Goal: Task Accomplishment & Management: Use online tool/utility

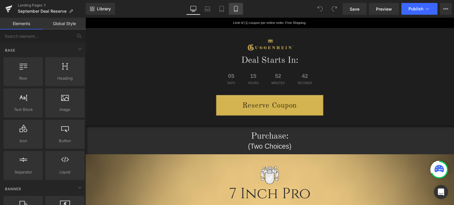
click at [236, 9] on icon at bounding box center [236, 9] width 6 height 6
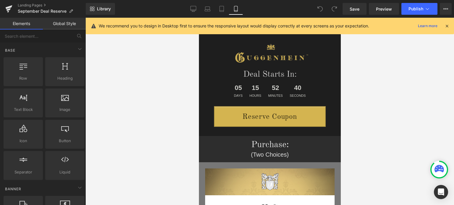
click at [446, 26] on icon at bounding box center [446, 25] width 5 height 5
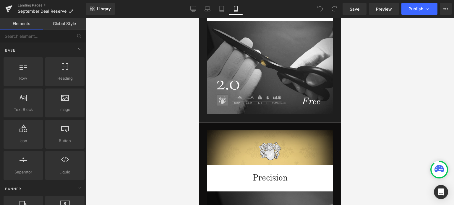
scroll to position [1006, 0]
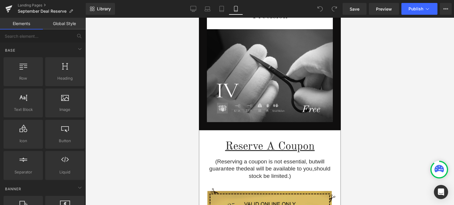
drag, startPoint x: 339, startPoint y: 31, endPoint x: 544, endPoint y: 155, distance: 239.4
click at [33, 6] on link "Landing Pages" at bounding box center [52, 5] width 68 height 5
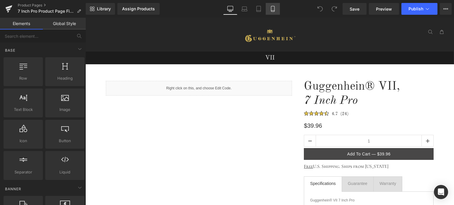
click at [273, 9] on icon at bounding box center [273, 9] width 6 height 6
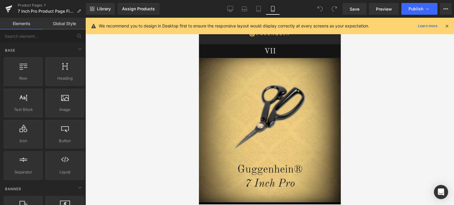
click at [447, 26] on icon at bounding box center [446, 25] width 5 height 5
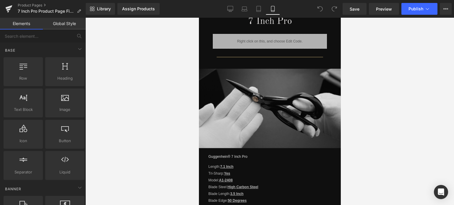
scroll to position [537, 0]
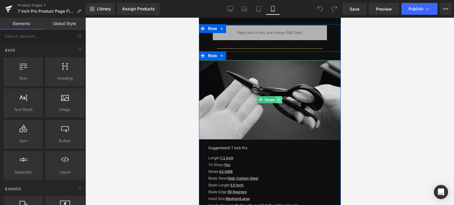
click at [278, 99] on icon at bounding box center [278, 100] width 1 height 2
click at [280, 98] on icon at bounding box center [281, 99] width 3 height 3
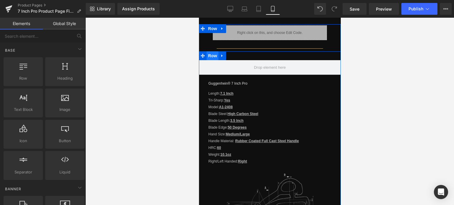
click at [210, 54] on span "Row" at bounding box center [212, 55] width 12 height 9
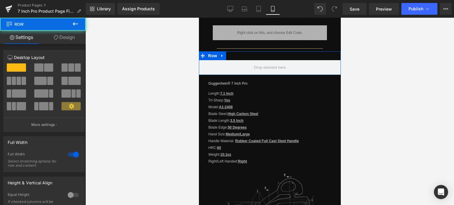
click at [70, 38] on link "Design" at bounding box center [64, 37] width 43 height 13
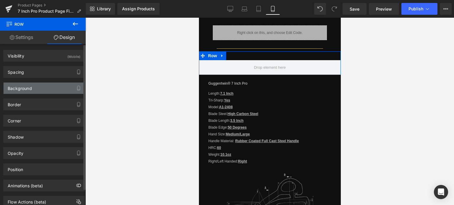
click at [35, 88] on div "Background" at bounding box center [44, 88] width 81 height 11
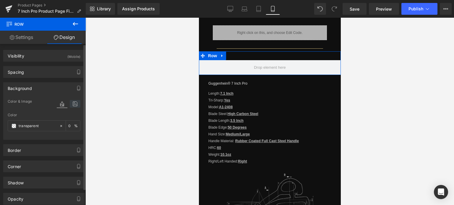
click at [73, 103] on icon at bounding box center [75, 104] width 11 height 8
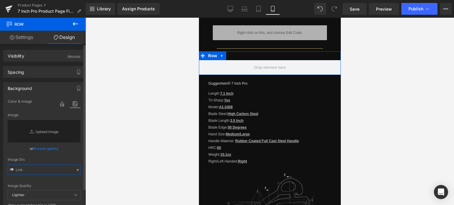
click at [28, 169] on input "text" at bounding box center [44, 170] width 73 height 10
paste input "https://cdn.shopify.com/s/files/1/0566/0963/6442/files/2-1_d44927de-e6b1-42e4-9…"
type input "https://cdn.shopify.com/s/files/1/0566/0963/6442/files/2-1_d44927de-e6b1-42e4-9…"
click at [76, 152] on div "or Browse gallery" at bounding box center [44, 149] width 73 height 6
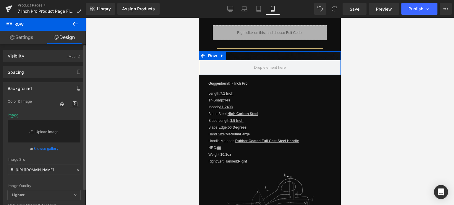
scroll to position [0, 0]
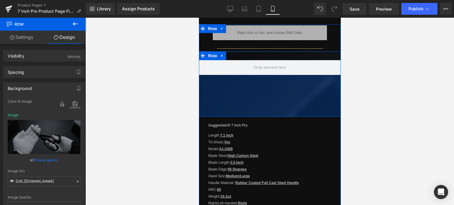
drag, startPoint x: 270, startPoint y: 72, endPoint x: 335, endPoint y: 106, distance: 73.3
click at [270, 114] on div "142px" at bounding box center [270, 96] width 142 height 42
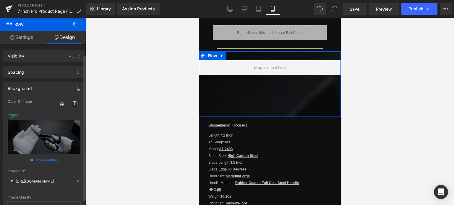
scroll to position [59, 0]
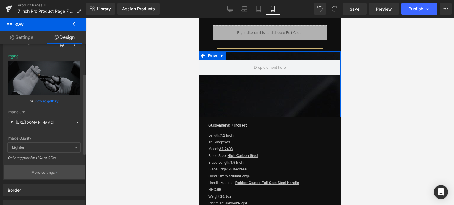
click at [36, 173] on p "More settings" at bounding box center [43, 172] width 24 height 5
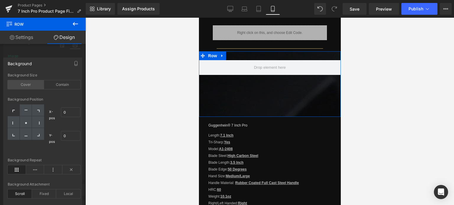
click at [29, 88] on div "Cover" at bounding box center [26, 84] width 36 height 9
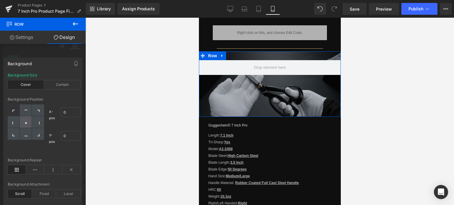
click at [25, 122] on icon at bounding box center [26, 123] width 3 height 3
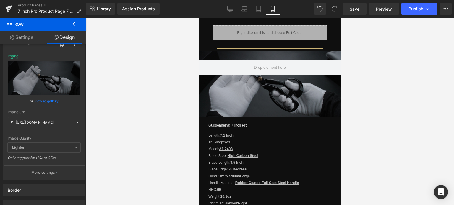
click at [265, 105] on body "Guggenhein 0 SHOPPING CART CLOSE No Products in the Cart . . . TOTAL: $0.00 PRO…" at bounding box center [270, 115] width 142 height 1268
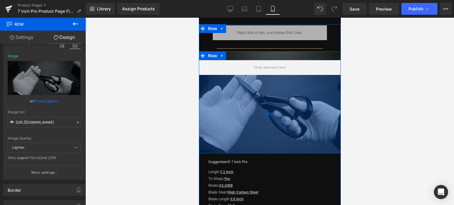
drag, startPoint x: 264, startPoint y: 111, endPoint x: 260, endPoint y: 148, distance: 36.8
click at [260, 148] on div "266px" at bounding box center [270, 114] width 142 height 79
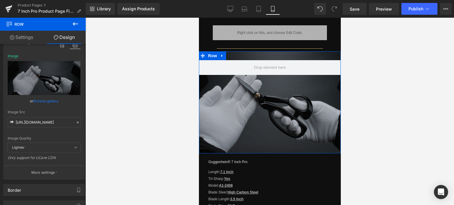
click at [67, 36] on link "Design" at bounding box center [64, 37] width 43 height 13
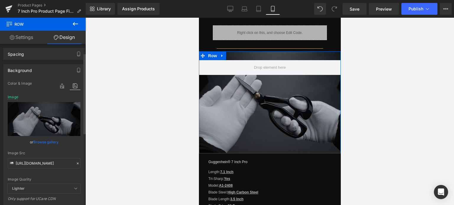
click at [24, 71] on div "Background" at bounding box center [20, 69] width 24 height 8
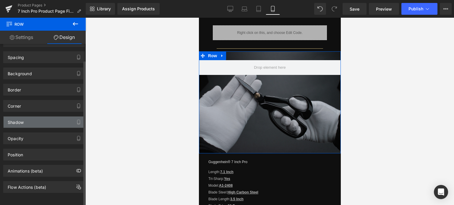
click at [26, 119] on div "Shadow" at bounding box center [44, 122] width 81 height 11
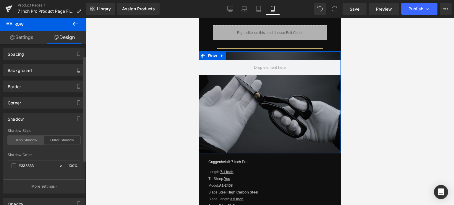
click at [29, 141] on div "Drop Shadow" at bounding box center [26, 140] width 36 height 9
click at [12, 166] on span at bounding box center [14, 166] width 5 height 5
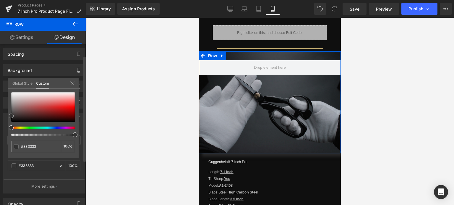
drag, startPoint x: 12, startPoint y: 116, endPoint x: 12, endPoint y: 119, distance: 3.3
click at [12, 118] on div at bounding box center [43, 108] width 64 height 30
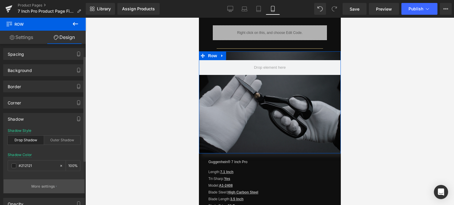
click at [37, 184] on p "More settings" at bounding box center [43, 186] width 24 height 5
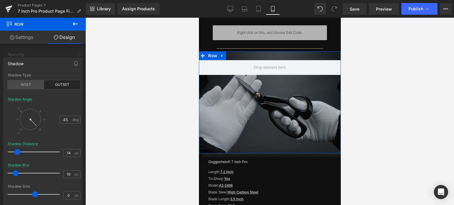
click at [27, 84] on div "INSET" at bounding box center [26, 84] width 36 height 9
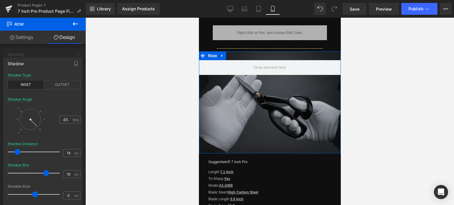
drag, startPoint x: 15, startPoint y: 174, endPoint x: 46, endPoint y: 174, distance: 30.8
click at [46, 174] on span at bounding box center [46, 174] width 6 height 6
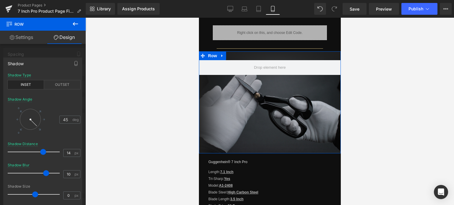
drag, startPoint x: 18, startPoint y: 153, endPoint x: 41, endPoint y: 153, distance: 23.1
click at [41, 153] on span at bounding box center [43, 152] width 6 height 6
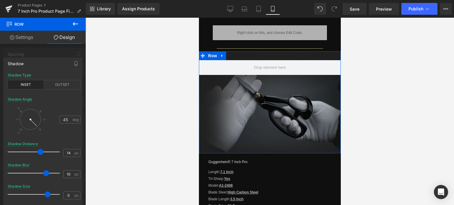
drag, startPoint x: 35, startPoint y: 195, endPoint x: 48, endPoint y: 195, distance: 12.4
click at [48, 195] on span at bounding box center [48, 195] width 6 height 6
click at [49, 54] on div at bounding box center [43, 113] width 86 height 191
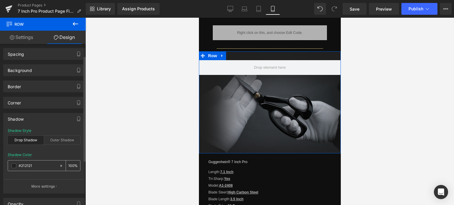
click at [14, 165] on span at bounding box center [14, 166] width 5 height 5
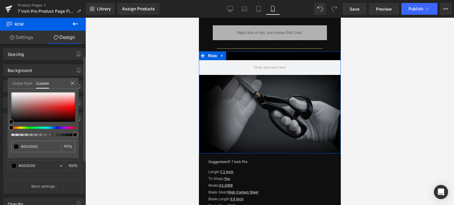
drag, startPoint x: 12, startPoint y: 119, endPoint x: 11, endPoint y: 126, distance: 6.8
click at [11, 126] on div at bounding box center [43, 115] width 64 height 44
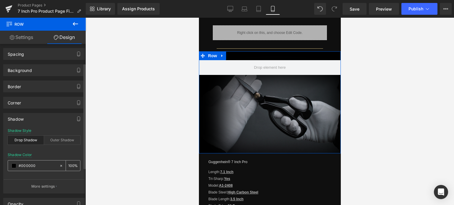
scroll to position [48, 0]
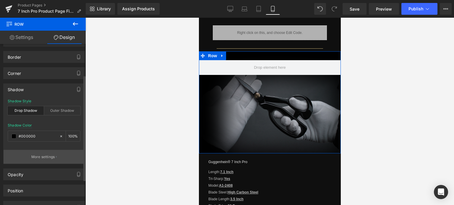
click at [42, 158] on p "More settings" at bounding box center [43, 157] width 24 height 5
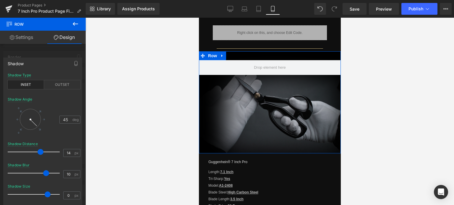
click at [31, 128] on div at bounding box center [30, 119] width 21 height 21
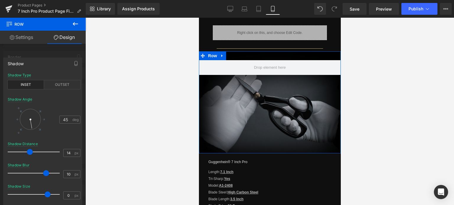
drag, startPoint x: 41, startPoint y: 153, endPoint x: 31, endPoint y: 153, distance: 10.1
click at [31, 153] on span at bounding box center [30, 152] width 6 height 6
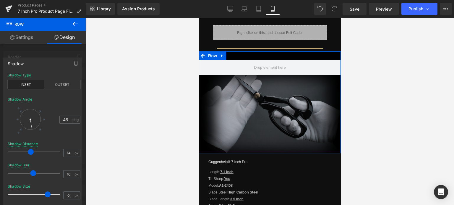
drag, startPoint x: 47, startPoint y: 173, endPoint x: 34, endPoint y: 173, distance: 13.0
click at [34, 173] on span at bounding box center [33, 174] width 6 height 6
click at [47, 194] on span at bounding box center [48, 195] width 6 height 6
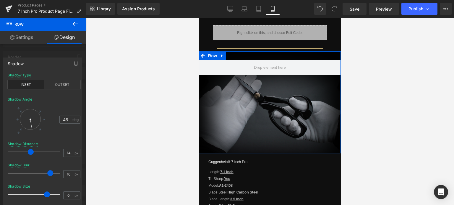
drag, startPoint x: 32, startPoint y: 173, endPoint x: 49, endPoint y: 173, distance: 17.1
click at [49, 173] on span at bounding box center [50, 174] width 6 height 6
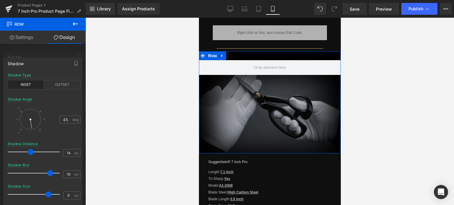
click at [48, 192] on span at bounding box center [49, 195] width 6 height 6
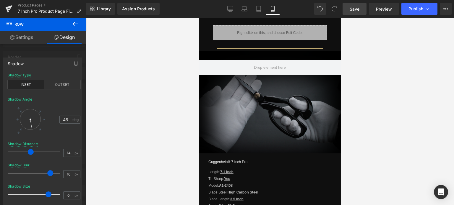
click at [356, 8] on span "Save" at bounding box center [355, 9] width 10 height 6
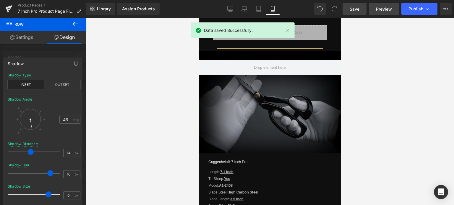
click at [381, 9] on span "Preview" at bounding box center [384, 9] width 16 height 6
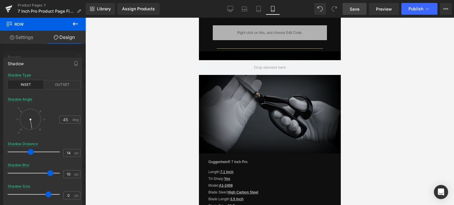
click at [262, 106] on body "Guggenhein 0 SHOPPING CART CLOSE No Products in the Cart . . . TOTAL: $0.00 PRO…" at bounding box center [270, 133] width 142 height 1305
click at [246, 96] on body "Guggenhein 0 SHOPPING CART CLOSE No Products in the Cart . . . TOTAL: $0.00 PRO…" at bounding box center [270, 133] width 142 height 1305
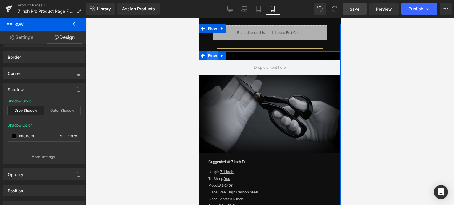
click at [211, 54] on span "Row" at bounding box center [212, 55] width 12 height 9
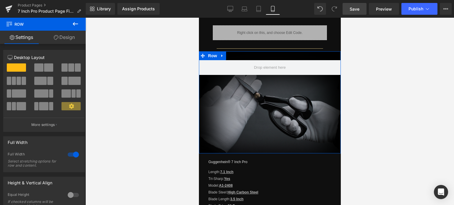
click at [65, 39] on link "Design" at bounding box center [64, 37] width 43 height 13
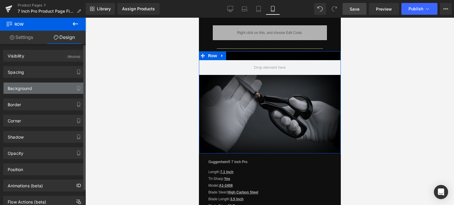
click at [30, 88] on div "Background" at bounding box center [20, 87] width 24 height 8
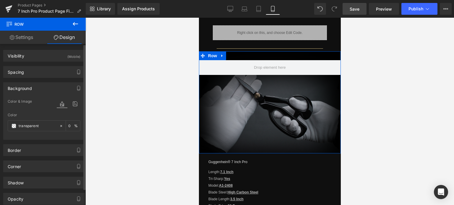
click at [74, 106] on icon at bounding box center [75, 104] width 11 height 8
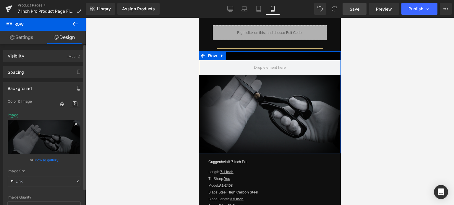
click at [75, 124] on icon at bounding box center [76, 124] width 3 height 3
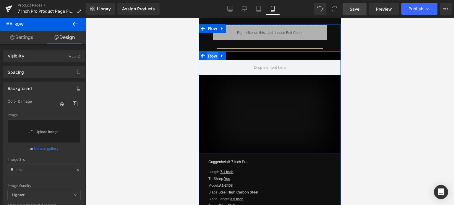
click at [208, 52] on span "Row" at bounding box center [212, 56] width 12 height 9
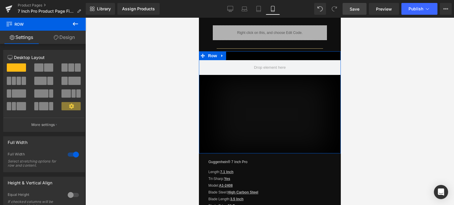
click at [69, 35] on link "Design" at bounding box center [64, 37] width 43 height 13
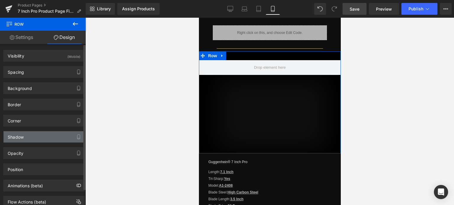
click at [27, 139] on div "Shadow" at bounding box center [44, 137] width 81 height 11
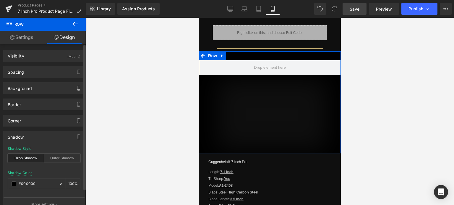
click at [27, 158] on div "Drop Shadow" at bounding box center [26, 158] width 36 height 9
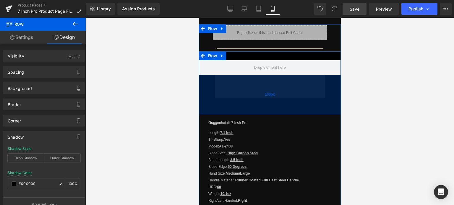
drag, startPoint x: 280, startPoint y: 143, endPoint x: 280, endPoint y: 103, distance: 39.3
click at [280, 103] on div "133px" at bounding box center [270, 94] width 142 height 39
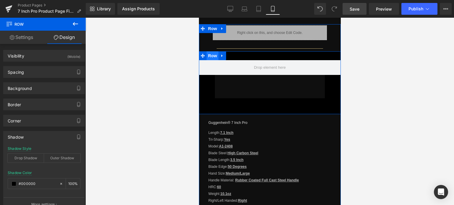
click at [211, 53] on span "Row" at bounding box center [212, 55] width 12 height 9
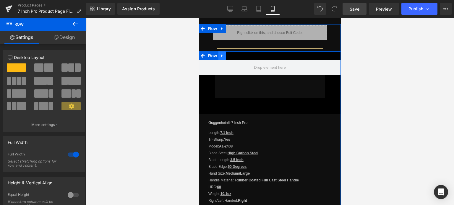
click at [220, 55] on icon at bounding box center [222, 56] width 4 height 4
click at [236, 56] on link at bounding box center [238, 55] width 8 height 9
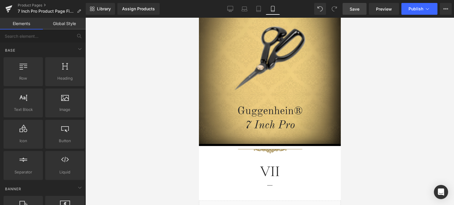
scroll to position [0, 0]
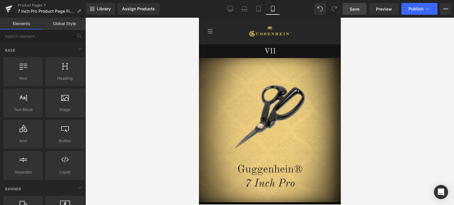
drag, startPoint x: 339, startPoint y: 115, endPoint x: 551, endPoint y: 42, distance: 224.2
click at [354, 8] on span "Save" at bounding box center [355, 9] width 10 height 6
click at [357, 9] on span "Save" at bounding box center [355, 9] width 10 height 6
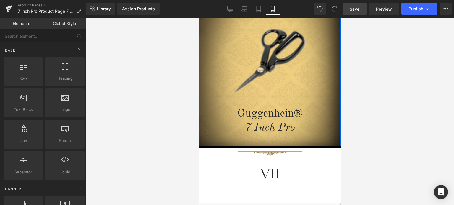
scroll to position [177, 0]
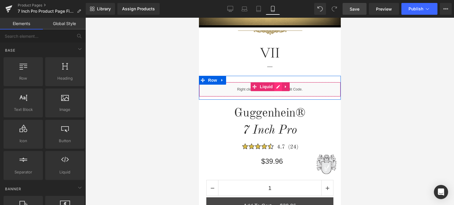
click at [276, 88] on div "Liquid" at bounding box center [270, 89] width 142 height 15
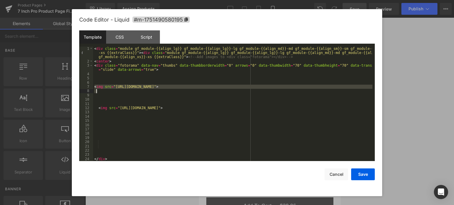
drag, startPoint x: 94, startPoint y: 87, endPoint x: 339, endPoint y: 91, distance: 244.6
click at [339, 91] on div "< div class = "module gf_module-{{align_lg}} gf_module-{{align_lg}}-lg gf_modul…" at bounding box center [232, 113] width 279 height 132
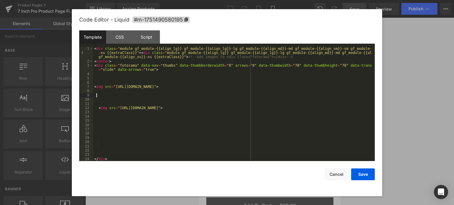
click at [105, 97] on div "< div class = "module gf_module-{{align_lg}} gf_module-{{align_lg}}-lg gf_modul…" at bounding box center [232, 113] width 279 height 132
click at [103, 99] on div "< div class = "module gf_module-{{align_lg}} gf_module-{{align_lg}}-lg gf_modul…" at bounding box center [232, 113] width 279 height 132
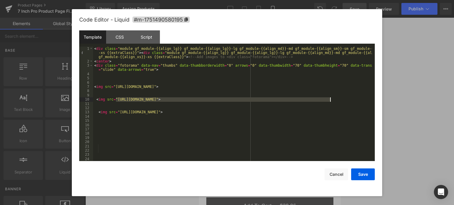
drag, startPoint x: 116, startPoint y: 100, endPoint x: 330, endPoint y: 101, distance: 213.2
click at [330, 101] on div "< div class = "module gf_module-{{align_lg}} gf_module-{{align_lg}}-lg gf_modul…" at bounding box center [232, 113] width 279 height 132
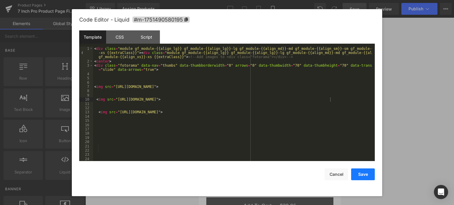
click at [362, 174] on button "Save" at bounding box center [363, 175] width 24 height 12
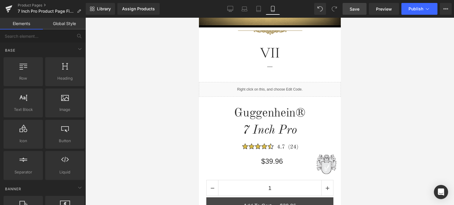
click at [355, 8] on span "Save" at bounding box center [355, 9] width 10 height 6
click at [358, 8] on span "Save" at bounding box center [355, 9] width 10 height 6
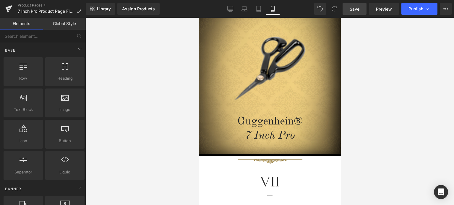
scroll to position [0, 0]
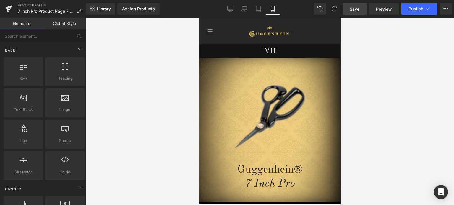
click at [354, 7] on span "Save" at bounding box center [355, 9] width 10 height 6
click at [356, 10] on span "Save" at bounding box center [355, 9] width 10 height 6
click at [356, 8] on span "Save" at bounding box center [355, 9] width 10 height 6
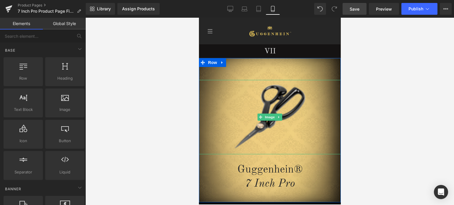
scroll to position [177, 0]
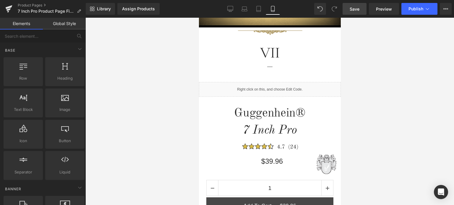
click at [354, 8] on span "Save" at bounding box center [355, 9] width 10 height 6
click at [358, 11] on span "Save" at bounding box center [355, 9] width 10 height 6
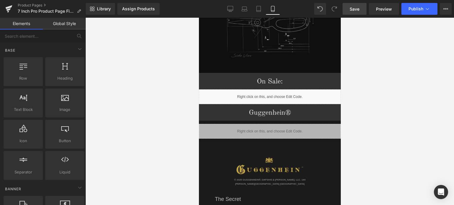
scroll to position [608, 0]
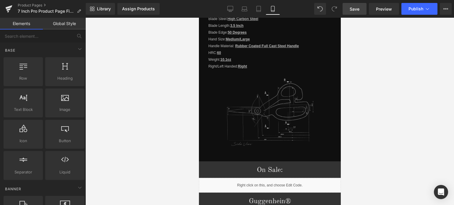
click at [358, 11] on span "Save" at bounding box center [355, 9] width 10 height 6
click at [356, 7] on span "Save" at bounding box center [355, 9] width 10 height 6
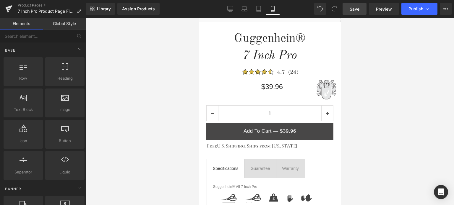
scroll to position [224, 0]
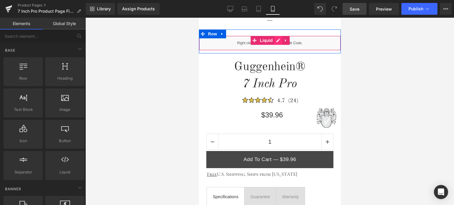
click at [275, 41] on div "Liquid" at bounding box center [270, 43] width 142 height 15
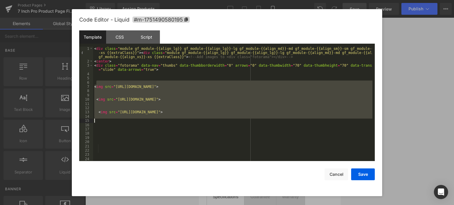
drag, startPoint x: 98, startPoint y: 83, endPoint x: 308, endPoint y: 122, distance: 213.4
click at [308, 122] on div "< div class = "module gf_module-{{align_lg}} gf_module-{{align_lg}}-lg gf_modul…" at bounding box center [232, 113] width 279 height 132
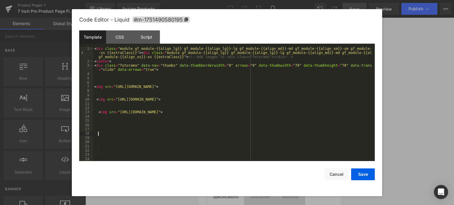
click at [336, 133] on div "< div class = "module gf_module-{{align_lg}} gf_module-{{align_lg}}-lg gf_modul…" at bounding box center [232, 113] width 279 height 132
click at [367, 175] on button "Save" at bounding box center [363, 175] width 24 height 12
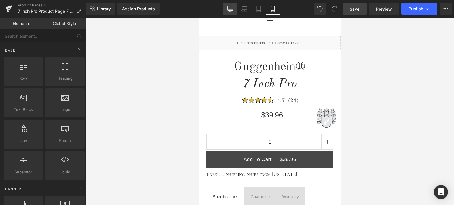
click at [233, 11] on icon at bounding box center [230, 9] width 6 height 6
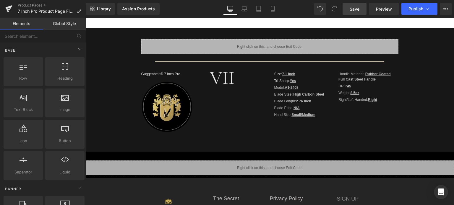
scroll to position [46, 0]
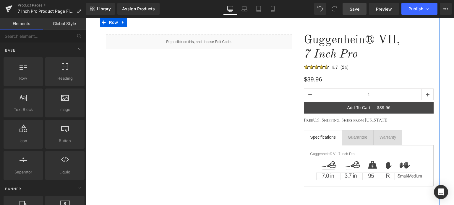
drag, startPoint x: 204, startPoint y: 40, endPoint x: 289, endPoint y: 55, distance: 86.4
click at [204, 40] on div "Liquid" at bounding box center [199, 42] width 187 height 15
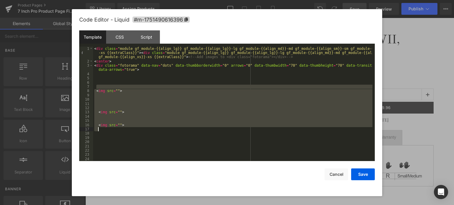
drag, startPoint x: 98, startPoint y: 85, endPoint x: 189, endPoint y: 131, distance: 102.1
click at [189, 131] on div "< div class = "module gf_module-{{align_lg}} gf_module-{{align_lg}}-lg gf_modul…" at bounding box center [232, 113] width 279 height 132
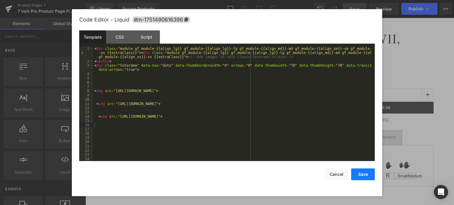
click at [363, 175] on button "Save" at bounding box center [363, 175] width 24 height 12
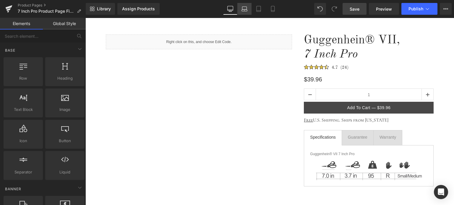
click at [245, 10] on icon at bounding box center [245, 9] width 6 height 6
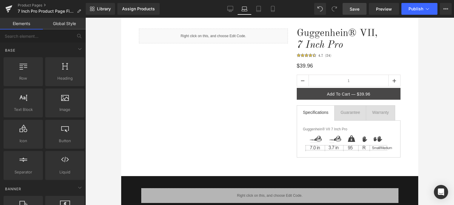
scroll to position [26, 0]
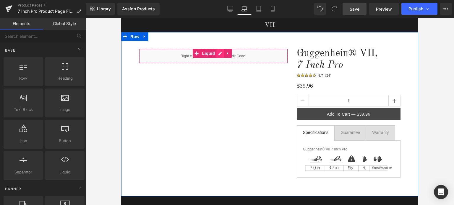
click at [220, 54] on div "Liquid" at bounding box center [213, 56] width 149 height 15
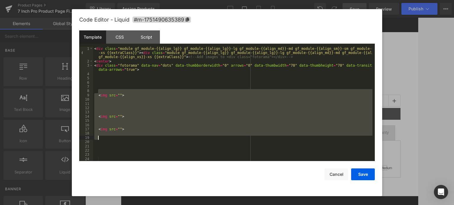
drag, startPoint x: 100, startPoint y: 89, endPoint x: 162, endPoint y: 138, distance: 79.2
click at [162, 138] on div "< div class = "module gf_module-{{align_lg}} gf_module-{{align_lg}}-lg gf_modul…" at bounding box center [232, 113] width 279 height 132
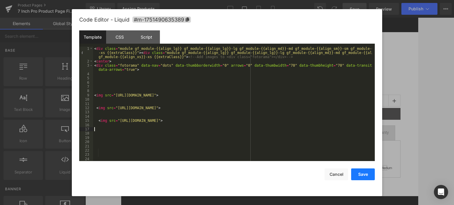
click at [362, 176] on button "Save" at bounding box center [363, 175] width 24 height 12
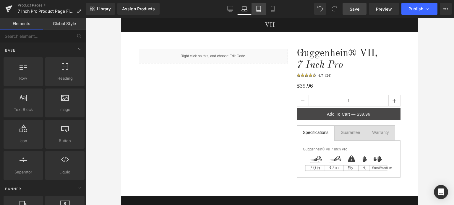
click at [261, 12] on link "Tablet" at bounding box center [259, 9] width 14 height 12
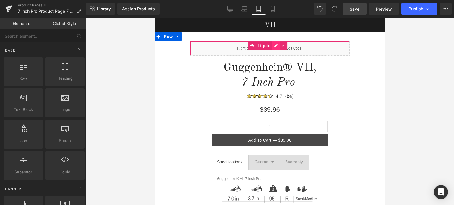
click at [275, 46] on div "Liquid" at bounding box center [270, 48] width 160 height 15
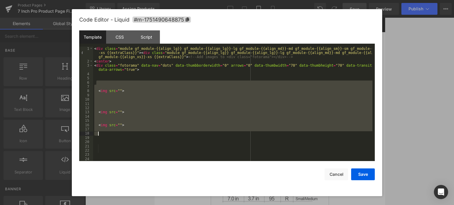
drag, startPoint x: 98, startPoint y: 85, endPoint x: 176, endPoint y: 133, distance: 91.6
click at [176, 133] on div "< div class = "module gf_module-{{align_lg}} gf_module-{{align_lg}}-lg gf_modul…" at bounding box center [232, 113] width 279 height 132
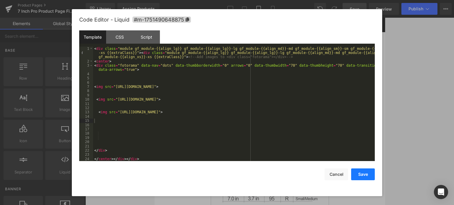
click at [361, 176] on button "Save" at bounding box center [363, 175] width 24 height 12
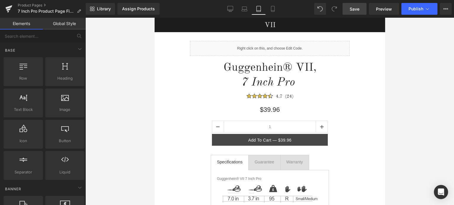
click at [360, 8] on span "Save" at bounding box center [355, 9] width 10 height 6
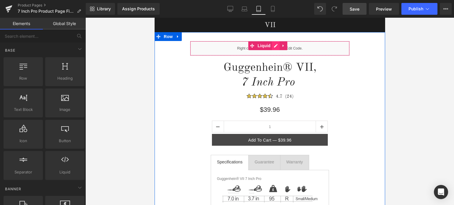
click at [276, 47] on div "Liquid" at bounding box center [270, 48] width 160 height 15
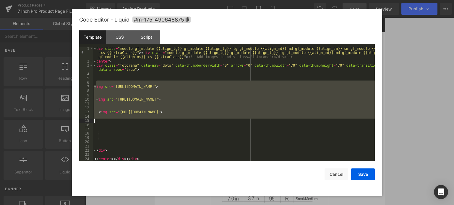
drag, startPoint x: 99, startPoint y: 82, endPoint x: 227, endPoint y: 122, distance: 134.1
click at [227, 122] on div "< div class = "module gf_module-{{align_lg}} gf_module-{{align_lg}}-lg gf_modul…" at bounding box center [234, 113] width 282 height 132
click at [228, 131] on div "< div class = "module gf_module-{{align_lg}} gf_module-{{align_lg}}-lg gf_modul…" at bounding box center [234, 113] width 282 height 132
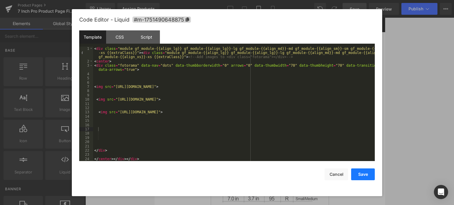
click at [366, 175] on button "Save" at bounding box center [363, 175] width 24 height 12
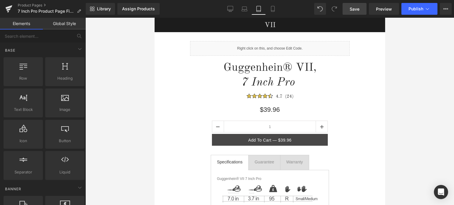
click at [358, 9] on span "Save" at bounding box center [355, 9] width 10 height 6
click at [33, 5] on link "Product Pages" at bounding box center [52, 5] width 68 height 5
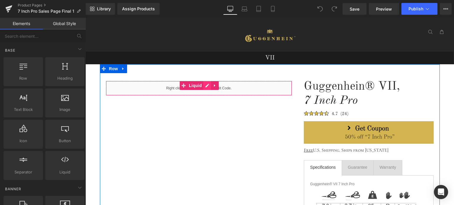
click at [205, 87] on div "Liquid" at bounding box center [199, 88] width 187 height 15
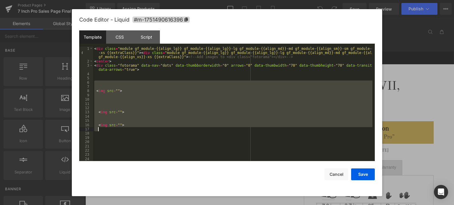
drag, startPoint x: 99, startPoint y: 84, endPoint x: 194, endPoint y: 132, distance: 105.5
click at [194, 132] on div "< div class = "module gf_module-{{align_lg}} gf_module-{{align_lg}}-lg gf_modul…" at bounding box center [232, 113] width 279 height 132
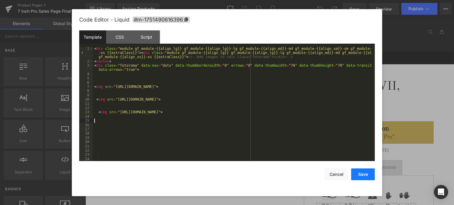
click at [361, 174] on button "Save" at bounding box center [363, 175] width 24 height 12
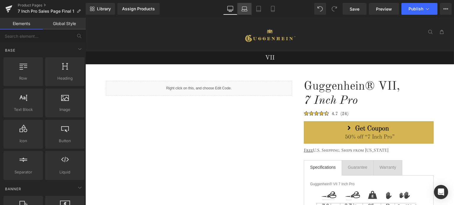
click at [244, 9] on icon at bounding box center [245, 9] width 6 height 6
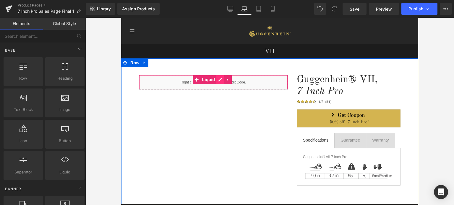
click at [218, 79] on div "Liquid" at bounding box center [213, 82] width 149 height 15
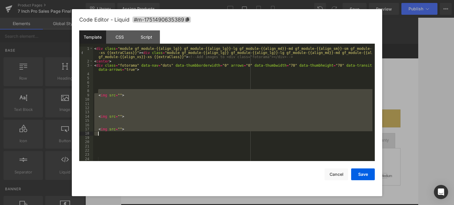
drag, startPoint x: 99, startPoint y: 90, endPoint x: 172, endPoint y: 134, distance: 85.6
click at [172, 134] on div "< div class = "module gf_module-{{align_lg}} gf_module-{{align_lg}}-lg gf_modul…" at bounding box center [232, 113] width 279 height 132
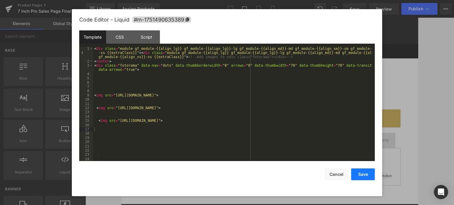
click at [363, 175] on button "Save" at bounding box center [363, 175] width 24 height 12
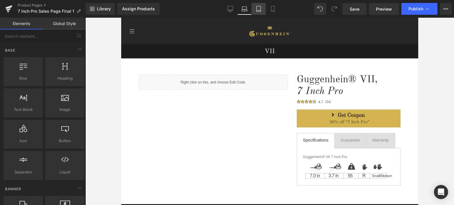
click at [260, 9] on icon at bounding box center [259, 9] width 6 height 6
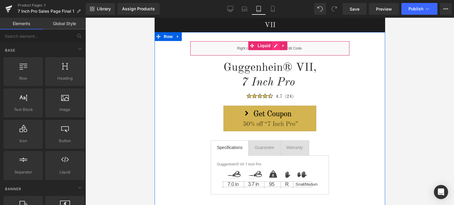
click at [276, 46] on div "Liquid" at bounding box center [270, 48] width 160 height 15
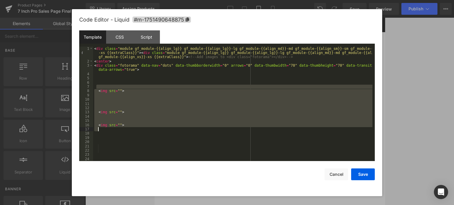
drag, startPoint x: 99, startPoint y: 86, endPoint x: 180, endPoint y: 133, distance: 93.8
click at [180, 133] on div "< div class = "module gf_module-{{align_lg}} gf_module-{{align_lg}}-lg gf_modul…" at bounding box center [232, 113] width 279 height 132
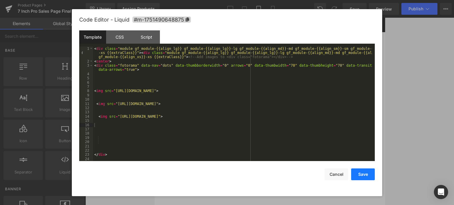
click at [364, 176] on button "Save" at bounding box center [363, 175] width 24 height 12
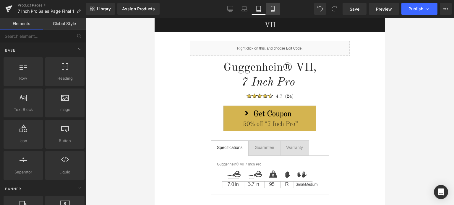
click at [274, 7] on icon at bounding box center [273, 9] width 6 height 6
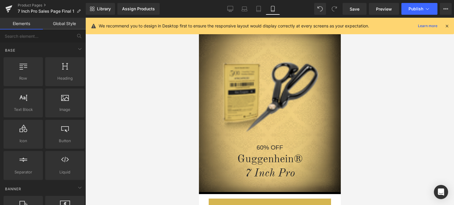
click at [446, 26] on icon at bounding box center [446, 25] width 5 height 5
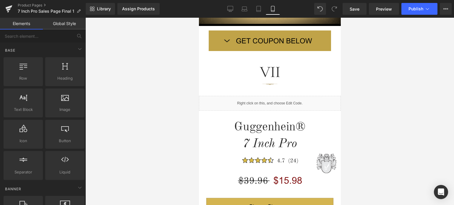
scroll to position [204, 0]
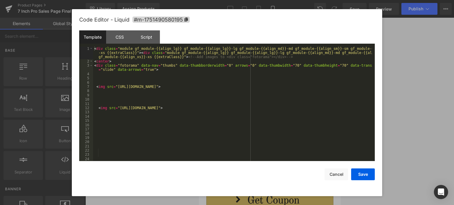
click at [274, 92] on div "Liquid" at bounding box center [270, 94] width 142 height 15
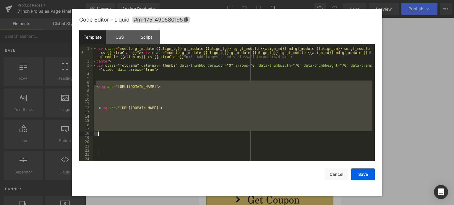
drag, startPoint x: 97, startPoint y: 82, endPoint x: 216, endPoint y: 132, distance: 129.6
click at [216, 132] on div "< div class = "module gf_module-{{align_lg}} gf_module-{{align_lg}}-lg gf_modul…" at bounding box center [232, 113] width 279 height 132
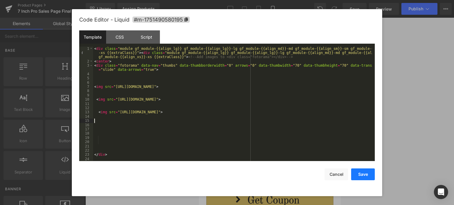
click at [363, 175] on button "Save" at bounding box center [363, 175] width 24 height 12
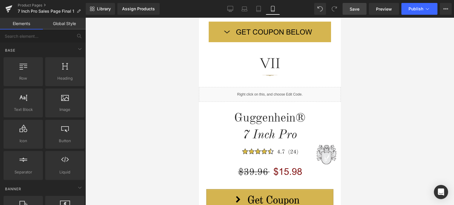
click at [357, 9] on span "Save" at bounding box center [355, 9] width 10 height 6
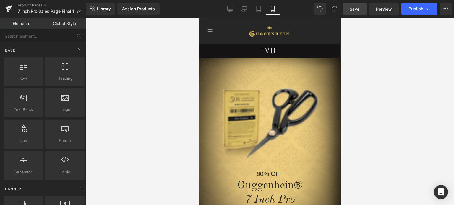
scroll to position [191, 0]
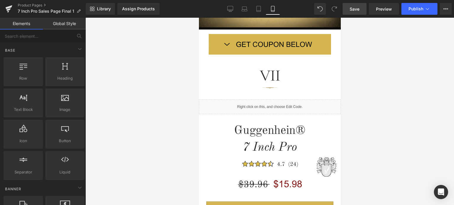
drag, startPoint x: 339, startPoint y: 61, endPoint x: 547, endPoint y: 59, distance: 208.2
click at [358, 8] on span "Save" at bounding box center [355, 9] width 10 height 6
click at [382, 7] on span "Preview" at bounding box center [384, 9] width 16 height 6
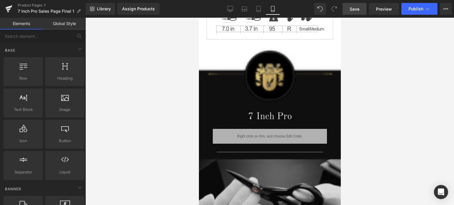
scroll to position [538, 0]
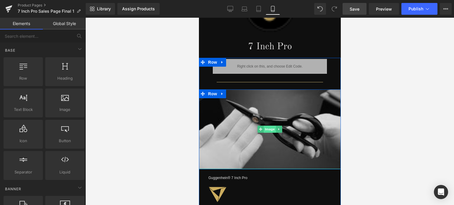
click at [268, 126] on span "Image" at bounding box center [269, 129] width 12 height 7
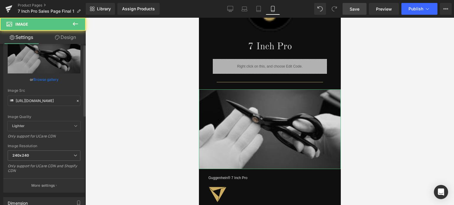
scroll to position [89, 0]
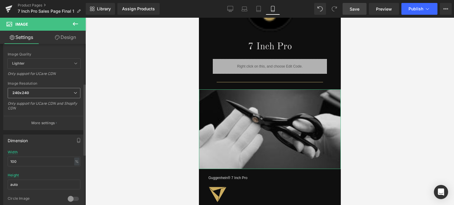
click at [43, 93] on span "240x240" at bounding box center [44, 93] width 73 height 10
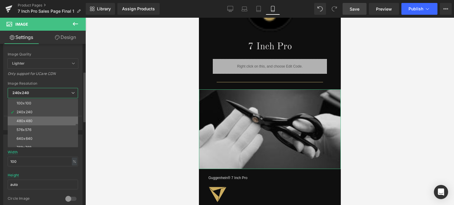
scroll to position [85, 0]
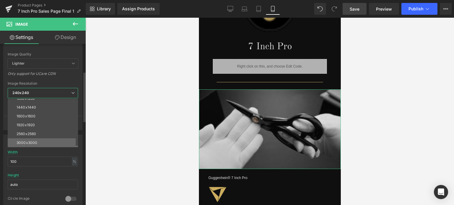
click at [32, 142] on div "3000x3000" at bounding box center [27, 143] width 21 height 4
type input "https://cdn.shopify.com/s/files/1/0566/0963/6442/files/1-3_20184253-7883-403a-9…"
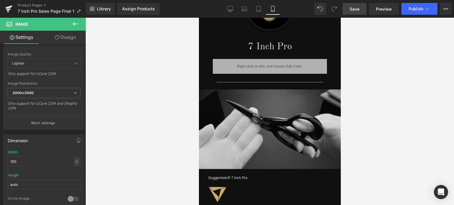
click at [362, 10] on link "Save" at bounding box center [355, 9] width 24 height 12
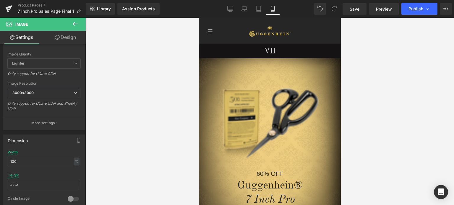
scroll to position [42, 0]
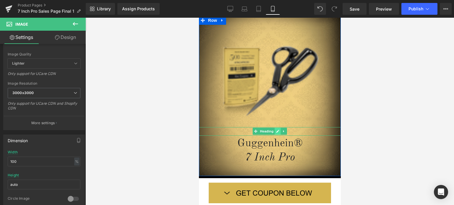
click at [276, 132] on icon at bounding box center [277, 132] width 3 height 4
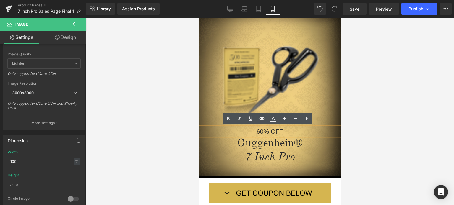
click at [255, 131] on h1 "60% OFF" at bounding box center [270, 131] width 142 height 9
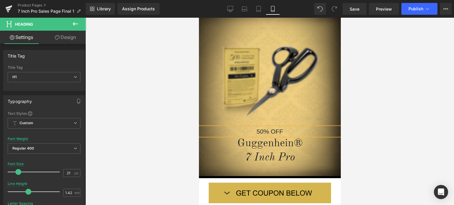
click at [410, 114] on div at bounding box center [269, 112] width 369 height 188
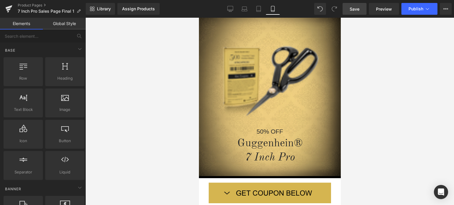
click at [360, 9] on span "Save" at bounding box center [355, 9] width 10 height 6
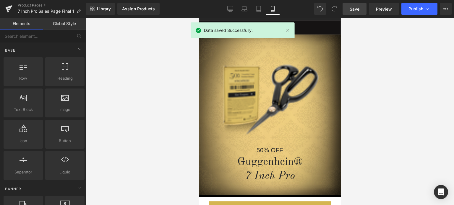
scroll to position [11, 0]
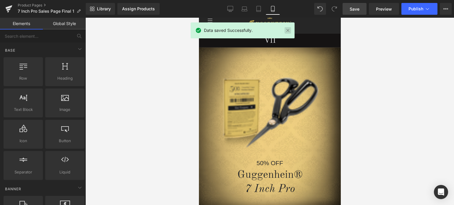
drag, startPoint x: 287, startPoint y: 30, endPoint x: 353, endPoint y: 49, distance: 68.1
click at [288, 30] on link at bounding box center [288, 30] width 7 height 7
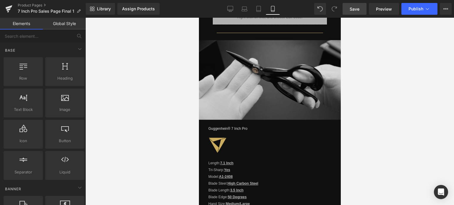
scroll to position [565, 0]
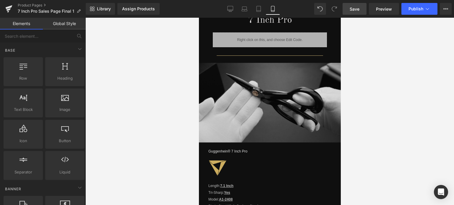
drag, startPoint x: 339, startPoint y: 31, endPoint x: 543, endPoint y: 111, distance: 219.2
click at [227, 11] on link "Desktop" at bounding box center [230, 9] width 14 height 12
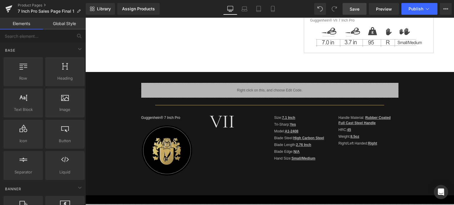
scroll to position [16, 0]
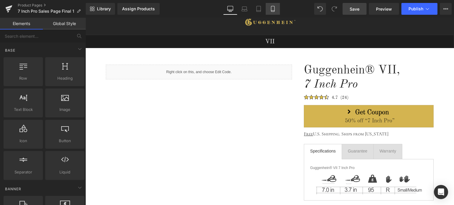
click at [277, 7] on link "Mobile" at bounding box center [273, 9] width 14 height 12
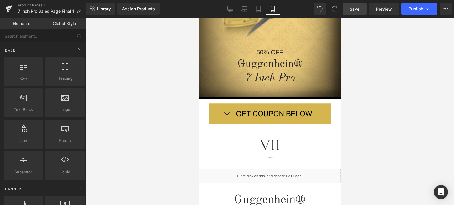
scroll to position [266, 0]
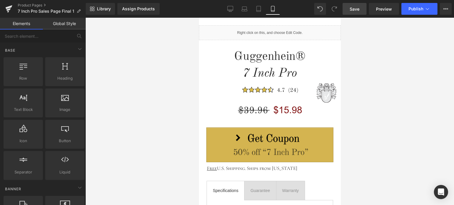
drag, startPoint x: 338, startPoint y: 37, endPoint x: 563, endPoint y: 73, distance: 228.1
click at [356, 9] on span "Save" at bounding box center [355, 9] width 10 height 6
click at [353, 10] on span "Save" at bounding box center [355, 9] width 10 height 6
click at [35, 6] on link "Product Pages" at bounding box center [52, 5] width 68 height 5
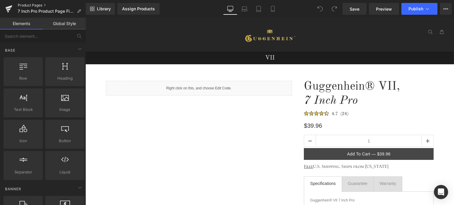
click at [35, 5] on link "Product Pages" at bounding box center [52, 5] width 68 height 5
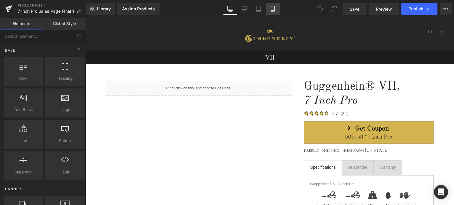
click at [276, 10] on icon at bounding box center [273, 9] width 6 height 6
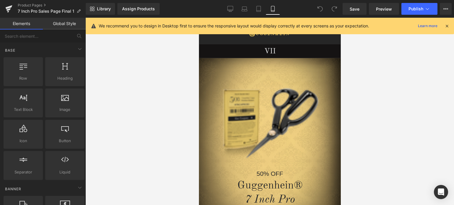
click at [446, 26] on icon at bounding box center [446, 25] width 5 height 5
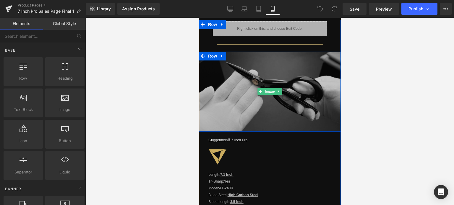
scroll to position [575, 0]
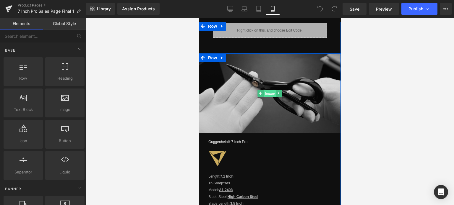
click at [267, 90] on span "Image" at bounding box center [269, 93] width 12 height 7
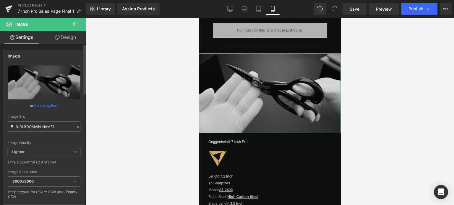
click at [35, 125] on input "https://cdn.shopify.com/s/files/1/0566/0963/6442/files/1-3_20184253-7883-403a-9…" at bounding box center [44, 127] width 73 height 10
paste input "_96559676-aa6a-4919-b8ac-3330c2707744.jpg?v=175849250"
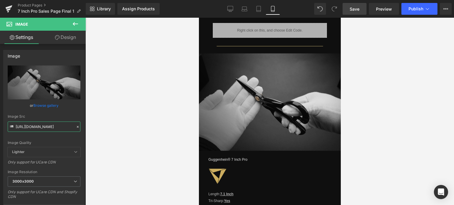
type input "[URL][DOMAIN_NAME]"
click at [357, 9] on span "Save" at bounding box center [355, 9] width 10 height 6
click at [33, 5] on link "Product Pages" at bounding box center [52, 5] width 68 height 5
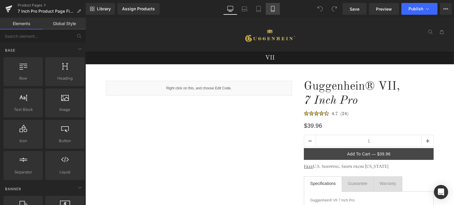
click at [274, 9] on icon at bounding box center [273, 9] width 6 height 6
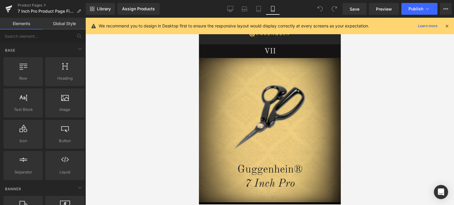
click at [448, 25] on icon at bounding box center [446, 25] width 5 height 5
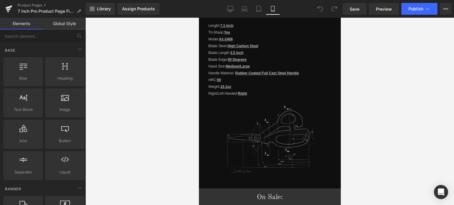
scroll to position [483, 0]
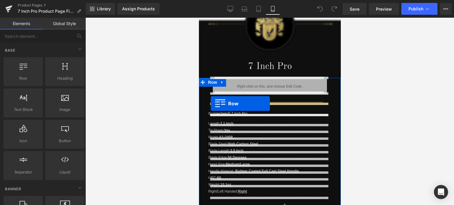
drag, startPoint x: 225, startPoint y: 90, endPoint x: 211, endPoint y: 104, distance: 19.9
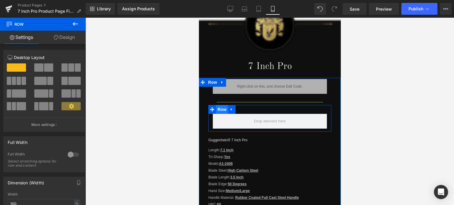
click at [221, 109] on span "Row" at bounding box center [222, 109] width 12 height 9
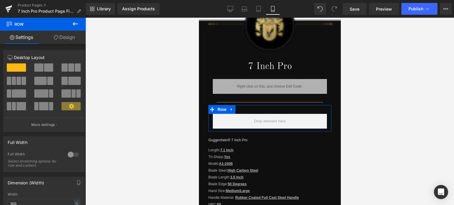
click at [69, 39] on link "Design" at bounding box center [64, 37] width 43 height 13
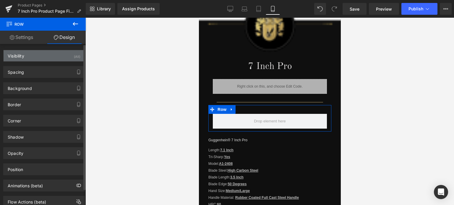
click at [47, 58] on div "Visibility (All)" at bounding box center [44, 55] width 81 height 11
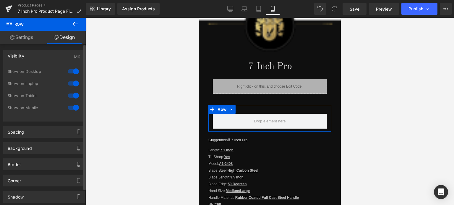
click at [72, 71] on div at bounding box center [73, 71] width 14 height 9
click at [72, 82] on div at bounding box center [73, 83] width 14 height 9
click at [73, 97] on div at bounding box center [73, 95] width 14 height 9
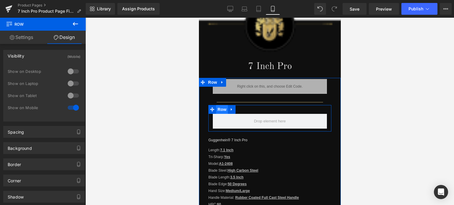
click at [224, 108] on span "Row" at bounding box center [222, 109] width 12 height 9
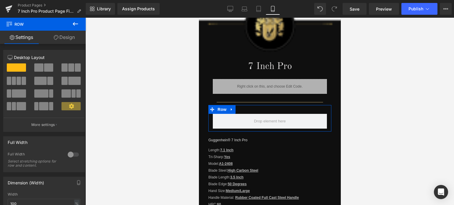
click at [67, 155] on div at bounding box center [73, 154] width 14 height 9
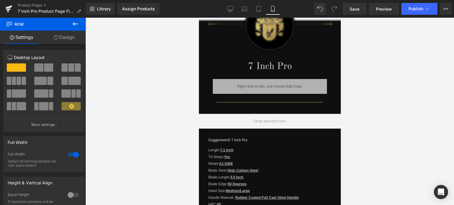
click at [75, 25] on icon at bounding box center [75, 23] width 7 height 7
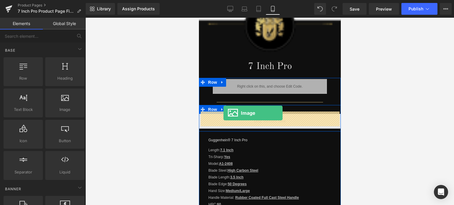
drag, startPoint x: 261, startPoint y: 122, endPoint x: 223, endPoint y: 113, distance: 39.0
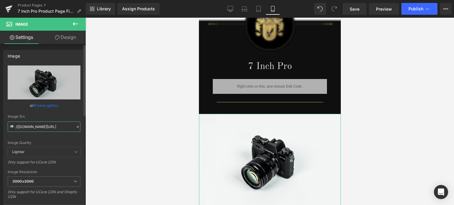
click at [43, 128] on input "//d1um8515vdn9kb.cloudfront.net/images/parallax.jpg" at bounding box center [44, 127] width 73 height 10
paste input "https://cdn.shopify.com/s/files/1/0566/0963/6442/files/1_96559676-aa6a-4919-b8a…"
type input "https://cdn.shopify.com/s/files/1/0566/0963/6442/files/1_96559676-aa6a-4919-b8a…"
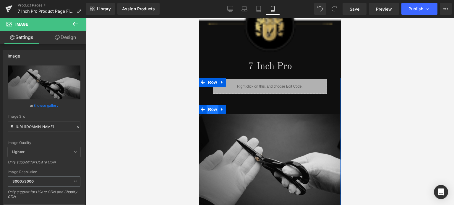
click at [211, 110] on span "Row" at bounding box center [212, 109] width 12 height 9
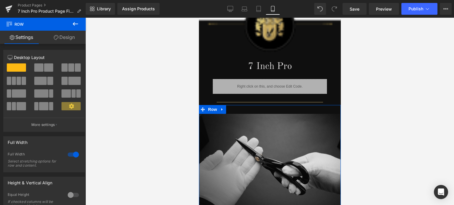
drag, startPoint x: 66, startPoint y: 38, endPoint x: 58, endPoint y: 29, distance: 12.0
click at [66, 38] on link "Design" at bounding box center [64, 37] width 43 height 13
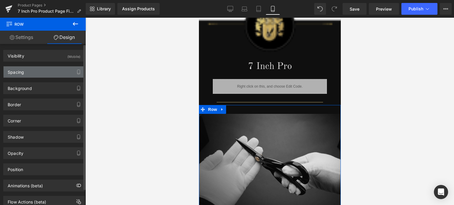
drag, startPoint x: 30, startPoint y: 75, endPoint x: 28, endPoint y: 66, distance: 8.8
click at [30, 75] on div "Spacing" at bounding box center [44, 72] width 81 height 11
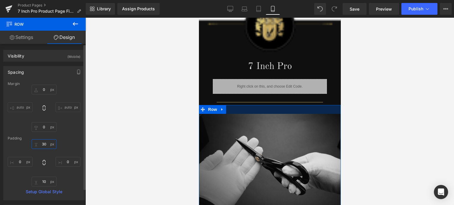
click at [46, 146] on input "30" at bounding box center [44, 145] width 25 height 10
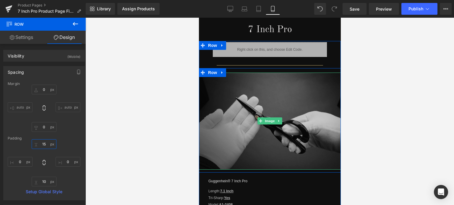
scroll to position [542, 0]
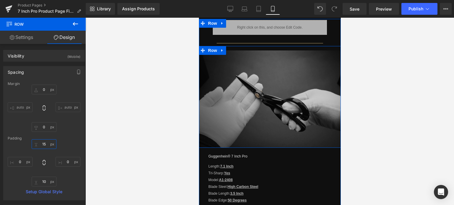
click at [268, 145] on div "Image Row" at bounding box center [270, 97] width 142 height 102
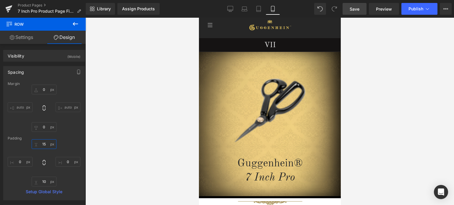
scroll to position [0, 0]
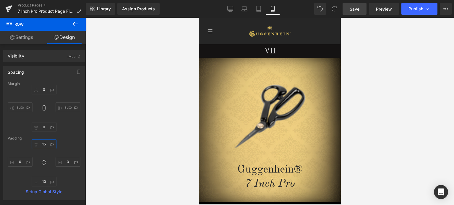
type input "15"
click at [358, 7] on span "Save" at bounding box center [355, 9] width 10 height 6
click at [355, 10] on span "Save" at bounding box center [355, 9] width 10 height 6
click at [34, 5] on link "Product Pages" at bounding box center [52, 5] width 68 height 5
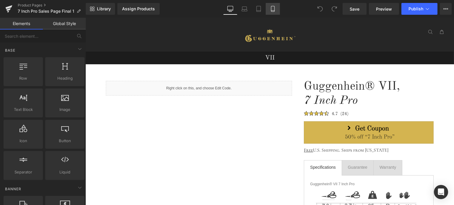
click at [273, 9] on icon at bounding box center [273, 9] width 6 height 6
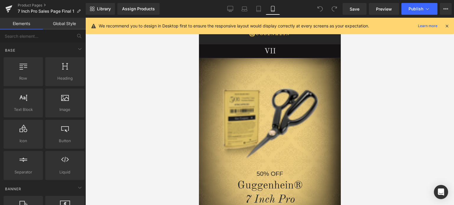
click at [448, 25] on icon at bounding box center [446, 25] width 5 height 5
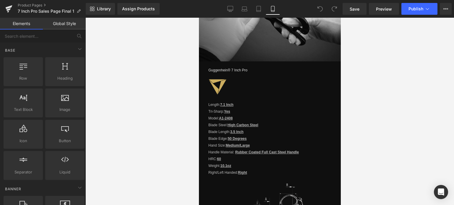
scroll to position [560, 0]
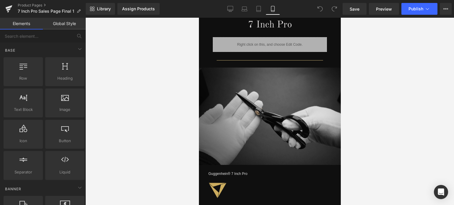
drag, startPoint x: 339, startPoint y: 31, endPoint x: 542, endPoint y: 103, distance: 215.8
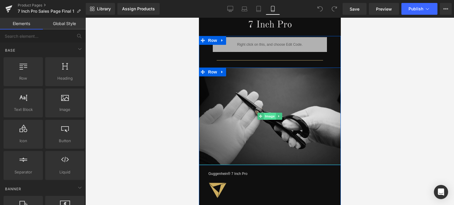
click at [266, 113] on span "Image" at bounding box center [269, 116] width 12 height 7
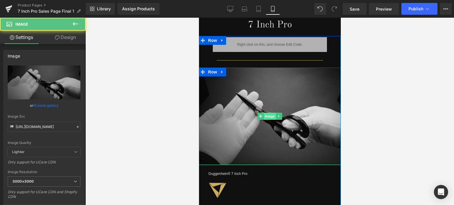
click at [266, 113] on span "Image" at bounding box center [269, 116] width 12 height 7
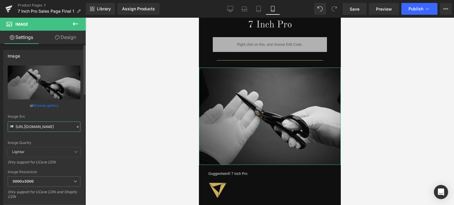
click at [33, 128] on input "https://cdn.shopify.com/s/files/1/0566/0963/6442/files/1_96559676-aa6a-4919-b8a…" at bounding box center [44, 127] width 73 height 10
paste input "2_3ae9dfb2-cfc1-4c84-97d9-ba175e4195cb.jpg?v=1758493519"
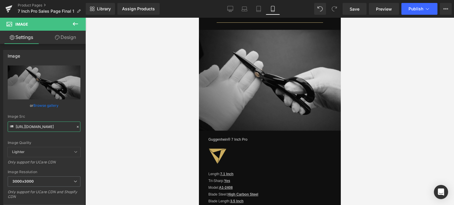
scroll to position [597, 0]
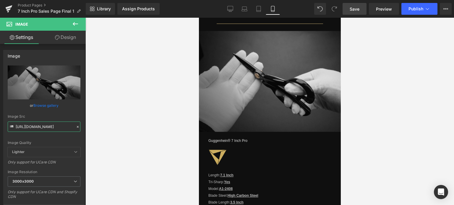
type input "https://cdn.shopify.com/s/files/1/0566/0963/6442/files/2_3ae9dfb2-cfc1-4c84-97d…"
click at [358, 12] on span "Save" at bounding box center [355, 9] width 10 height 6
click at [33, 6] on link "Product Pages" at bounding box center [52, 5] width 68 height 5
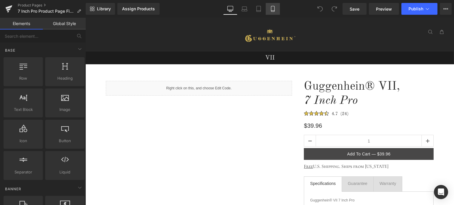
click at [274, 9] on icon at bounding box center [273, 9] width 6 height 6
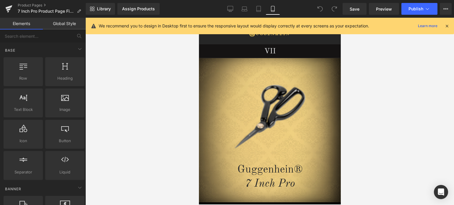
click at [446, 25] on icon at bounding box center [446, 25] width 5 height 5
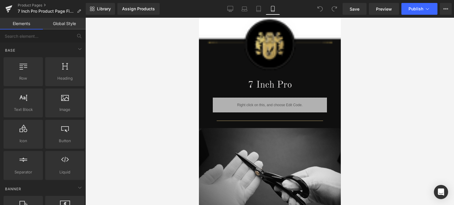
scroll to position [537, 0]
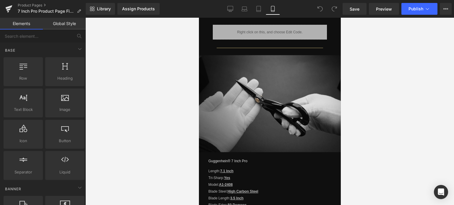
drag, startPoint x: 338, startPoint y: 32, endPoint x: 543, endPoint y: 115, distance: 221.5
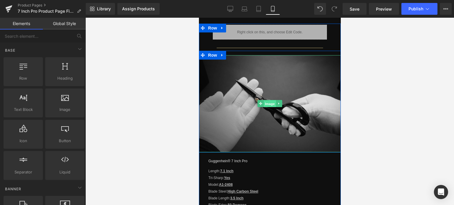
click at [268, 102] on span "Image" at bounding box center [269, 104] width 12 height 7
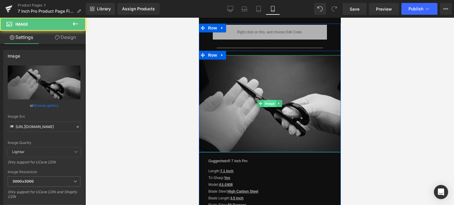
click at [265, 102] on span "Image" at bounding box center [269, 103] width 12 height 7
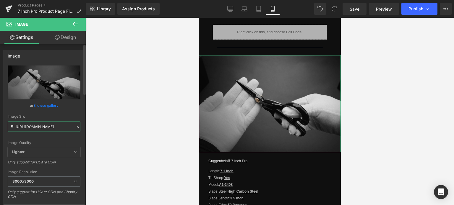
click at [42, 126] on input "[URL][DOMAIN_NAME]" at bounding box center [44, 127] width 73 height 10
paste input "2_3ae9dfb2-cfc1-4c84-97d9-ba175e4195cb.jpg?v=1758493519"
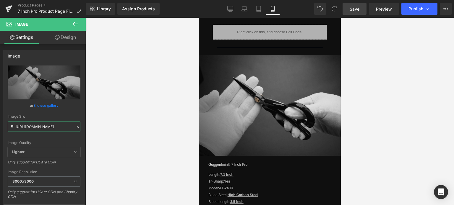
type input "[URL][DOMAIN_NAME]"
click at [359, 7] on span "Save" at bounding box center [355, 9] width 10 height 6
click at [356, 8] on span "Save" at bounding box center [355, 9] width 10 height 6
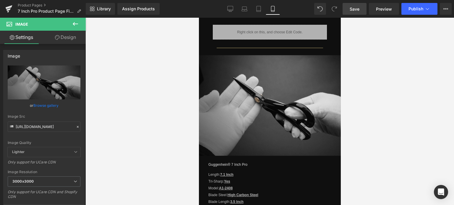
click at [356, 8] on span "Save" at bounding box center [355, 9] width 10 height 6
